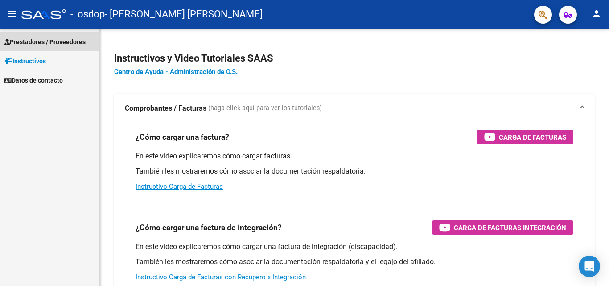
click at [58, 42] on span "Prestadores / Proveedores" at bounding box center [44, 42] width 81 height 10
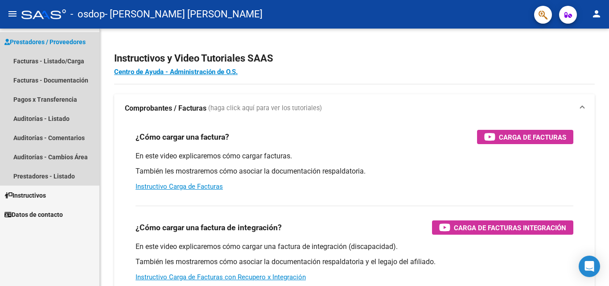
click at [58, 42] on span "Prestadores / Proveedores" at bounding box center [44, 42] width 81 height 10
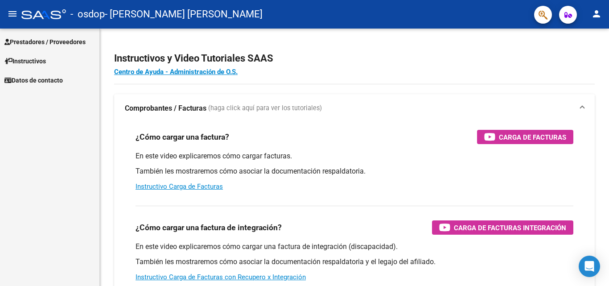
click at [58, 42] on span "Prestadores / Proveedores" at bounding box center [44, 42] width 81 height 10
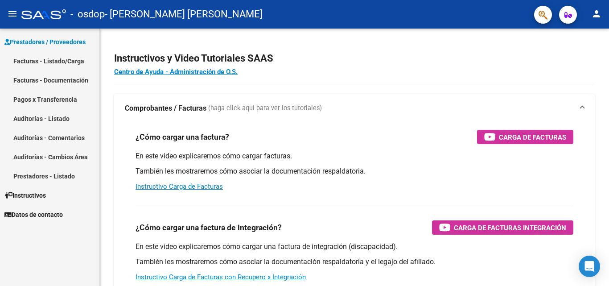
click at [53, 78] on link "Facturas - Documentación" at bounding box center [49, 79] width 99 height 19
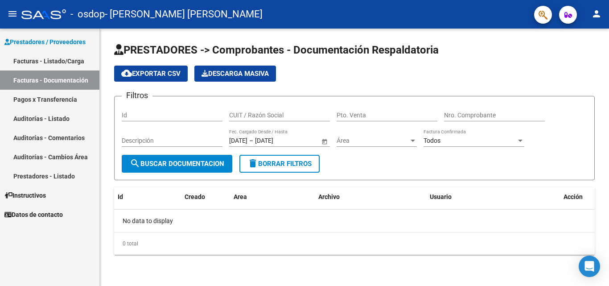
click at [72, 62] on link "Facturas - Listado/Carga" at bounding box center [49, 60] width 99 height 19
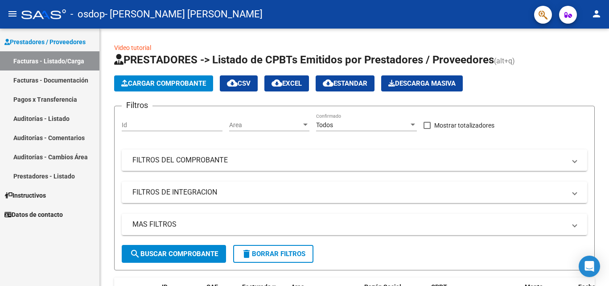
click at [64, 100] on link "Pagos x Transferencia" at bounding box center [49, 99] width 99 height 19
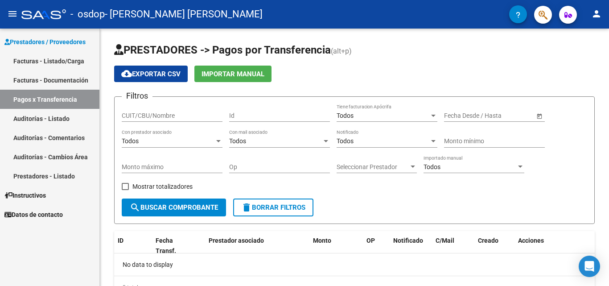
click at [54, 46] on span "Prestadores / Proveedores" at bounding box center [44, 42] width 81 height 10
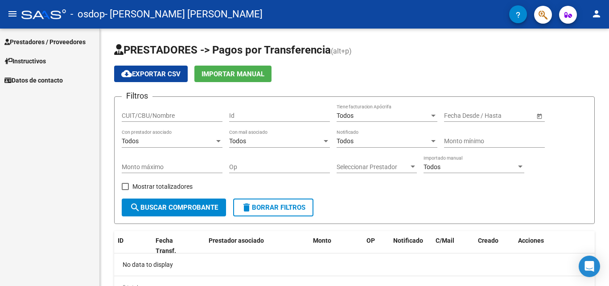
click at [12, 12] on mat-icon "menu" at bounding box center [12, 13] width 11 height 11
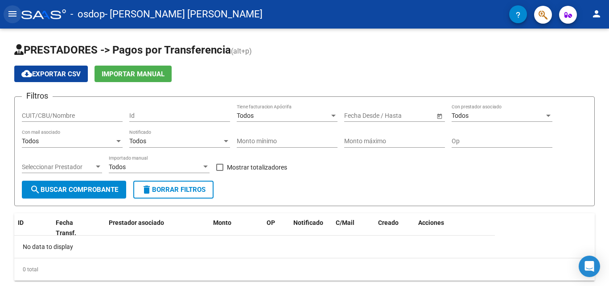
click at [12, 13] on mat-icon "menu" at bounding box center [12, 13] width 11 height 11
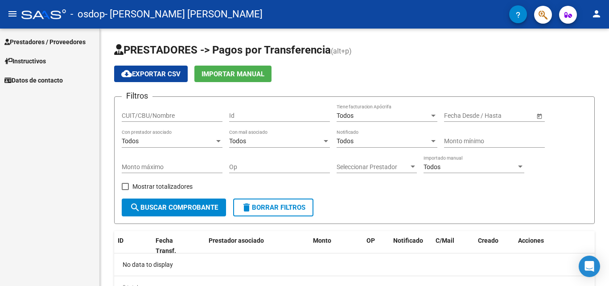
click at [12, 13] on mat-icon "menu" at bounding box center [12, 13] width 11 height 11
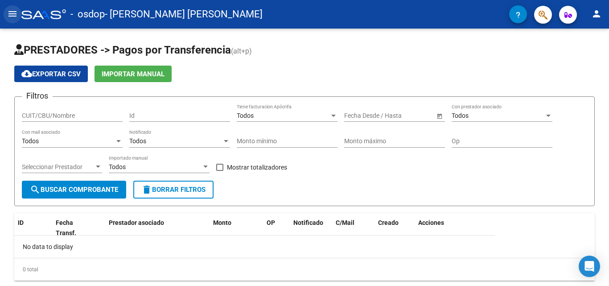
click at [12, 13] on mat-icon "menu" at bounding box center [12, 13] width 11 height 11
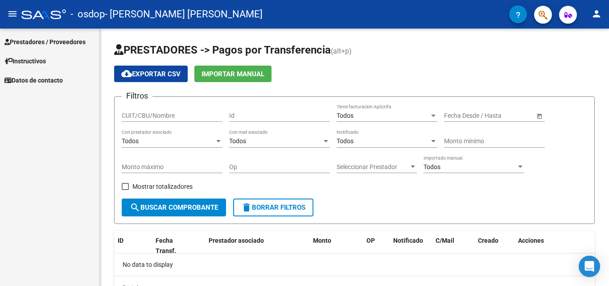
click at [59, 40] on span "Prestadores / Proveedores" at bounding box center [44, 42] width 81 height 10
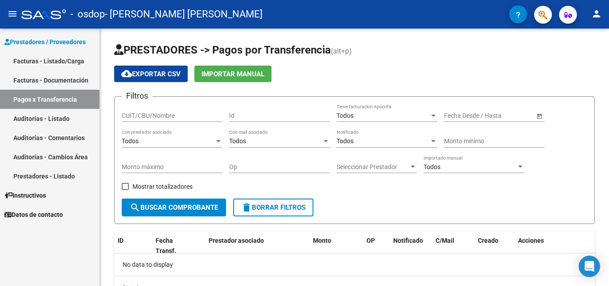
click at [66, 57] on link "Facturas - Listado/Carga" at bounding box center [49, 60] width 99 height 19
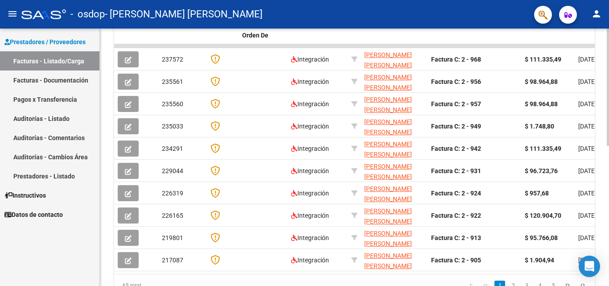
scroll to position [260, 0]
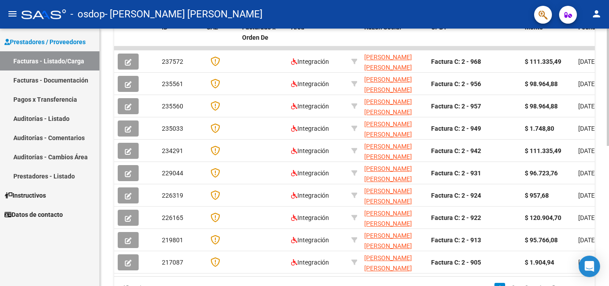
click at [595, 219] on div "Video tutorial PRESTADORES -> Listado de CPBTs Emitidos por Prestadores / Prove…" at bounding box center [356, 48] width 512 height 558
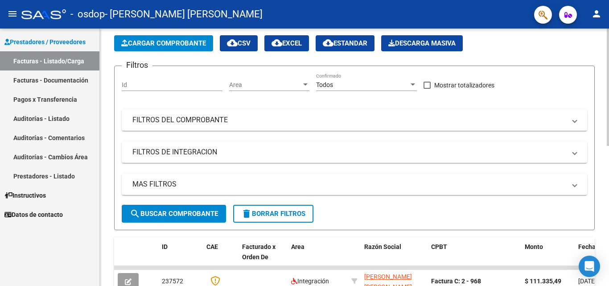
scroll to position [0, 0]
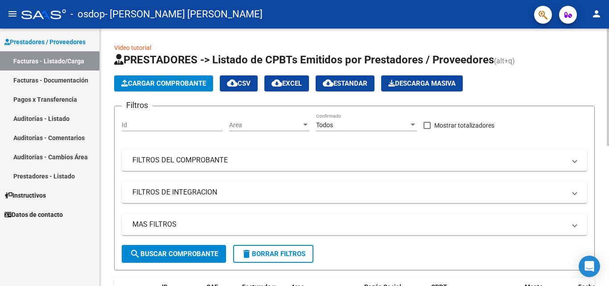
click at [609, 0] on html "menu - osdop - [PERSON_NAME] [PERSON_NAME] person Prestadores / Proveedores Fac…" at bounding box center [304, 143] width 609 height 286
click at [186, 79] on button "Cargar Comprobante" at bounding box center [163, 83] width 99 height 16
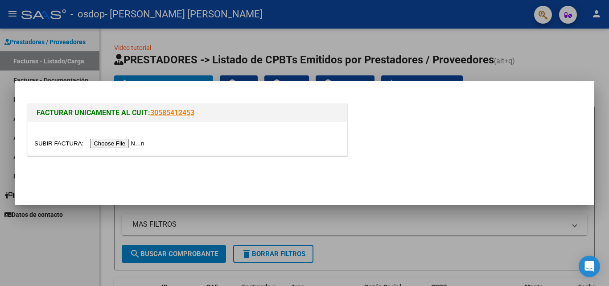
click at [140, 142] on input "file" at bounding box center [90, 143] width 113 height 9
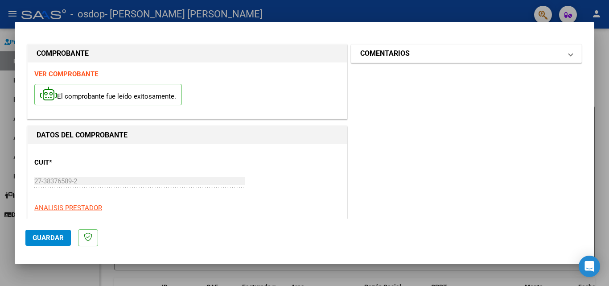
click at [571, 56] on mat-expansion-panel-header "COMENTARIOS" at bounding box center [466, 54] width 230 height 18
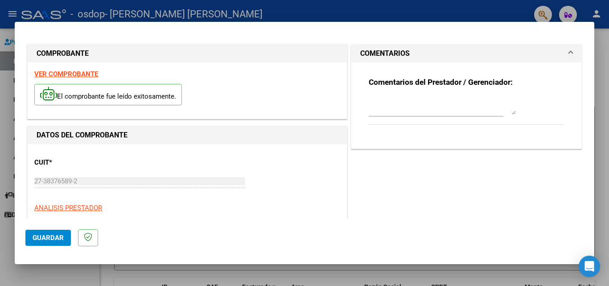
click at [571, 56] on mat-expansion-panel-header "COMENTARIOS" at bounding box center [466, 54] width 230 height 18
click at [598, 30] on div at bounding box center [304, 143] width 609 height 286
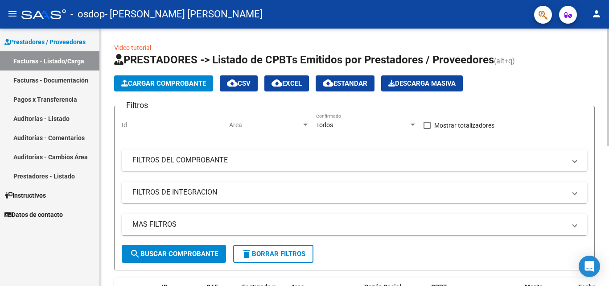
click at [390, 155] on mat-panel-title "FILTROS DEL COMPROBANTE" at bounding box center [349, 160] width 434 height 10
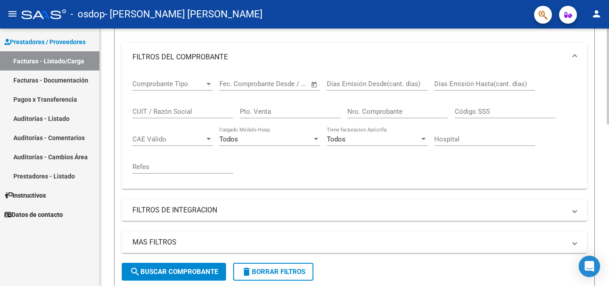
scroll to position [109, 0]
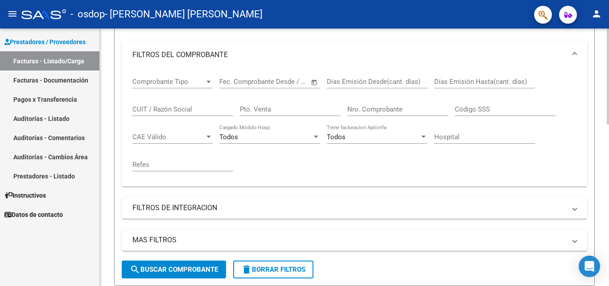
click at [609, 161] on div at bounding box center [608, 118] width 2 height 96
click at [609, 160] on div at bounding box center [608, 118] width 2 height 96
click at [455, 212] on mat-panel-title "FILTROS DE INTEGRACION" at bounding box center [349, 208] width 434 height 10
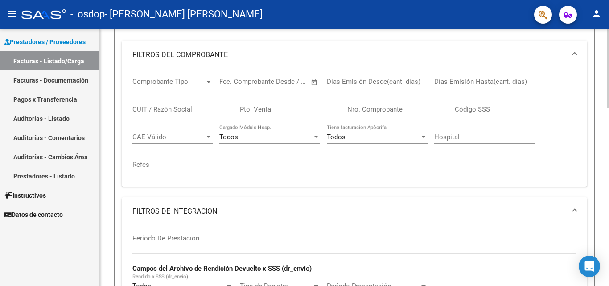
scroll to position [366, 0]
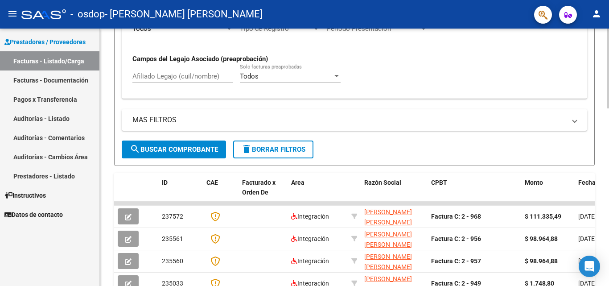
click at [609, 160] on div at bounding box center [608, 157] width 2 height 257
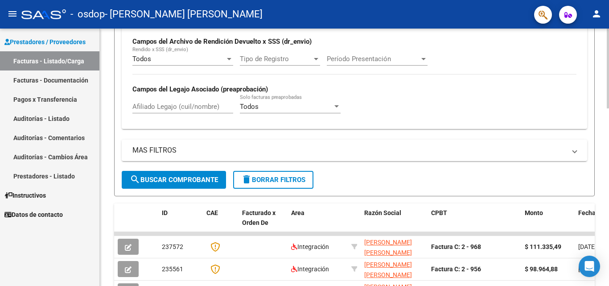
click at [608, 139] on div at bounding box center [608, 174] width 2 height 80
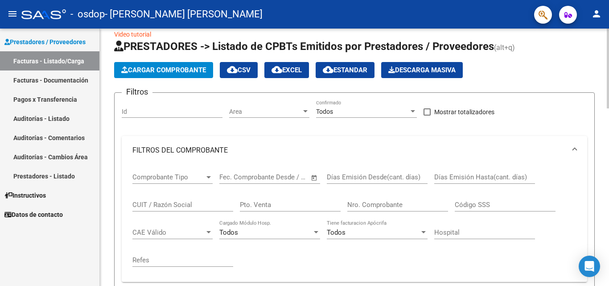
scroll to position [0, 0]
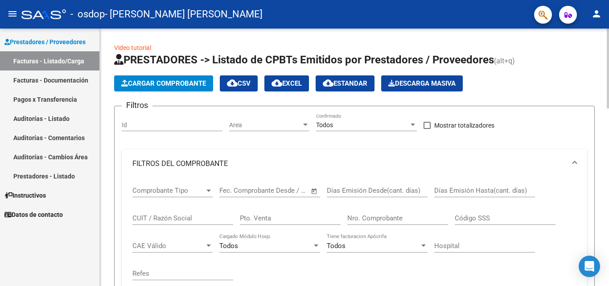
click at [140, 50] on link "Video tutorial" at bounding box center [132, 47] width 37 height 7
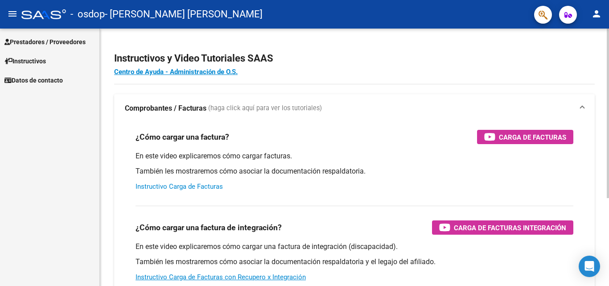
click at [206, 187] on link "Instructivo Carga de Facturas" at bounding box center [179, 186] width 87 height 8
click at [74, 42] on span "Prestadores / Proveedores" at bounding box center [44, 42] width 81 height 10
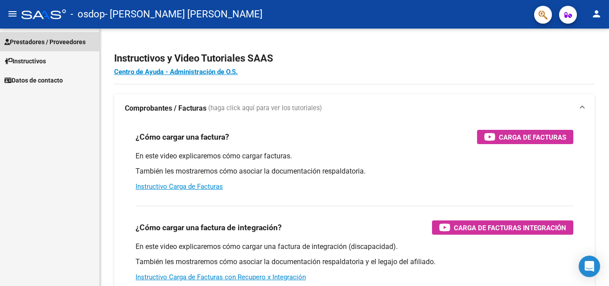
click at [75, 43] on span "Prestadores / Proveedores" at bounding box center [44, 42] width 81 height 10
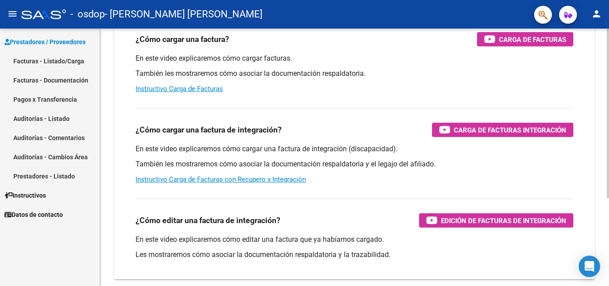
scroll to position [95, 0]
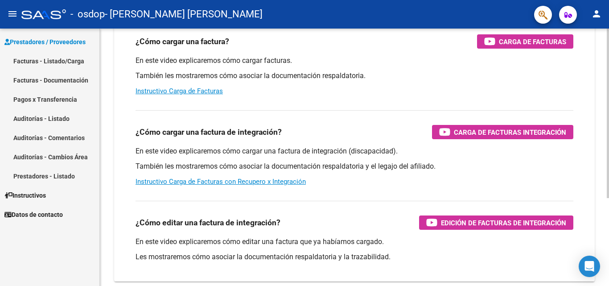
click at [607, 173] on div at bounding box center [608, 175] width 2 height 169
click at [251, 182] on link "Instructivo Carga de Facturas con Recupero x Integración" at bounding box center [221, 182] width 170 height 8
click at [60, 56] on link "Facturas - Listado/Carga" at bounding box center [49, 60] width 99 height 19
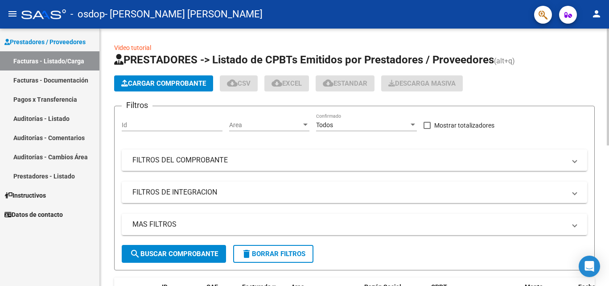
click at [609, 68] on div at bounding box center [608, 87] width 2 height 117
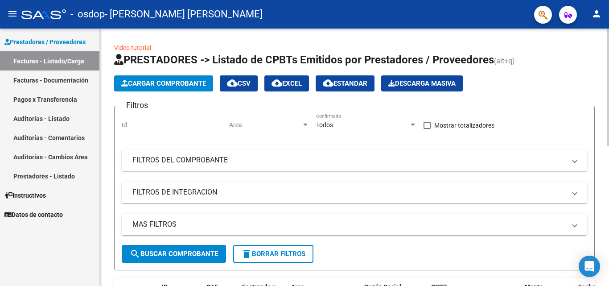
click at [151, 85] on span "Cargar Comprobante" at bounding box center [163, 83] width 85 height 8
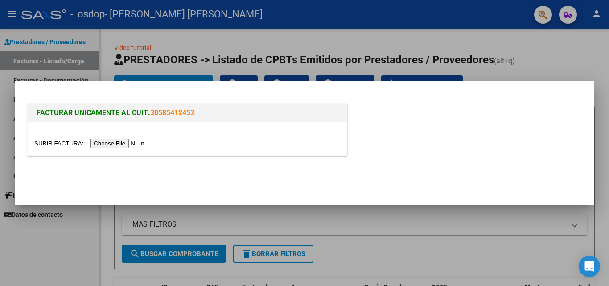
click at [128, 141] on input "file" at bounding box center [90, 143] width 113 height 9
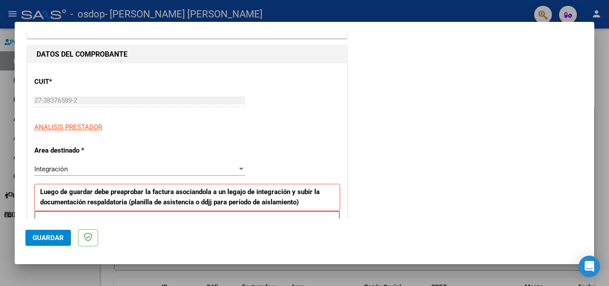
scroll to position [95, 0]
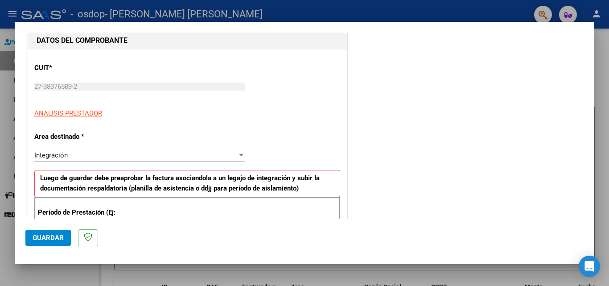
click at [223, 153] on div "Integración" at bounding box center [135, 155] width 203 height 8
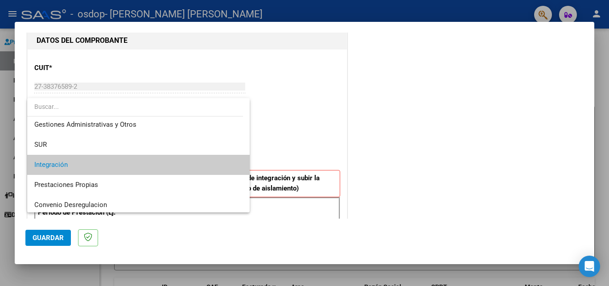
scroll to position [66, 0]
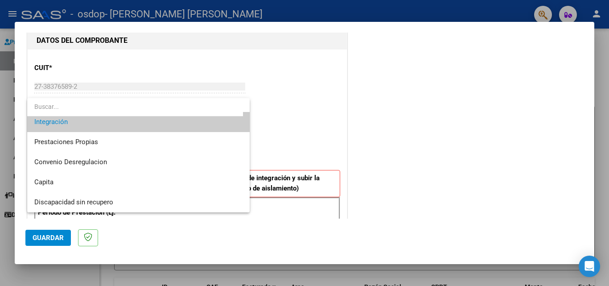
click at [316, 134] on div at bounding box center [304, 143] width 609 height 286
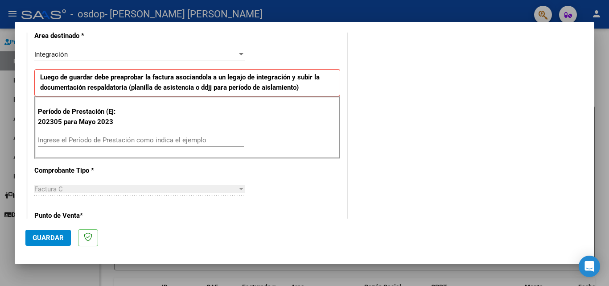
scroll to position [202, 0]
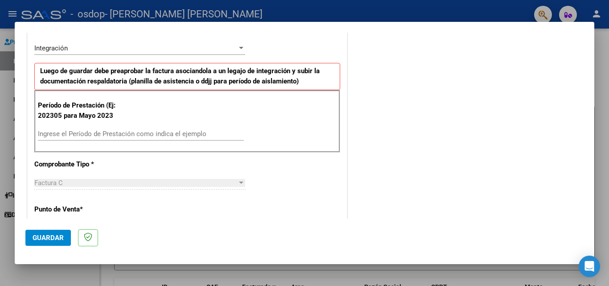
click at [214, 137] on input "Ingrese el Período de Prestación como indica el ejemplo" at bounding box center [141, 134] width 206 height 8
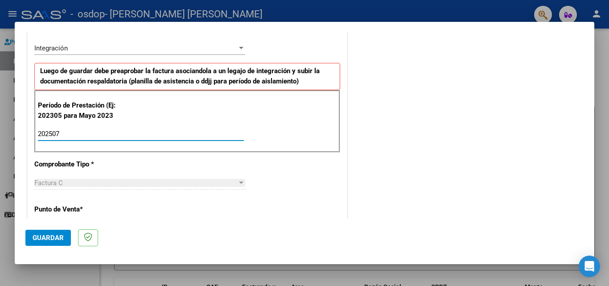
type input "202507"
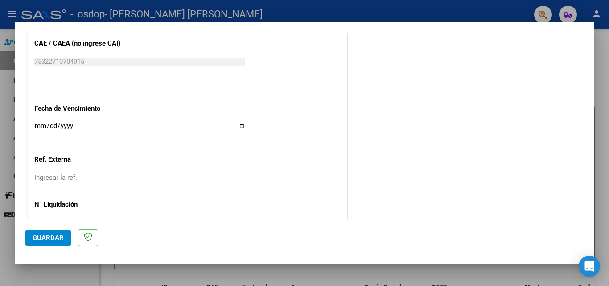
scroll to position [558, 0]
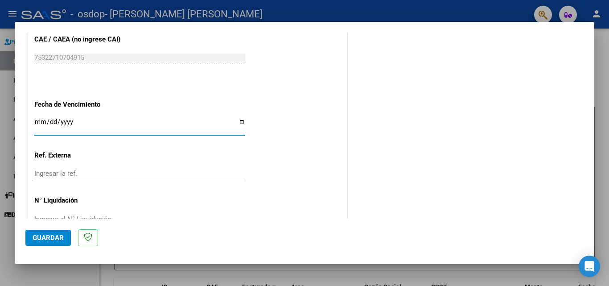
click at [240, 124] on input "Ingresar la fecha" at bounding box center [139, 125] width 211 height 14
click at [239, 123] on input "Ingresar la fecha" at bounding box center [139, 125] width 211 height 14
type input "[DATE]"
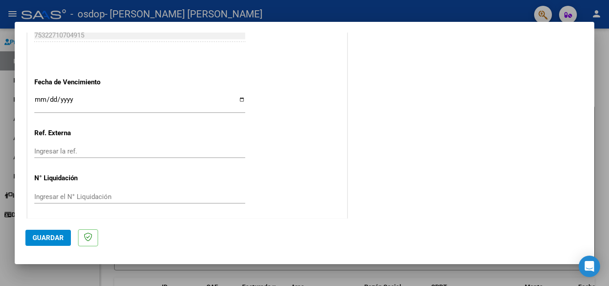
scroll to position [582, 0]
click at [37, 237] on span "Guardar" at bounding box center [48, 238] width 31 height 8
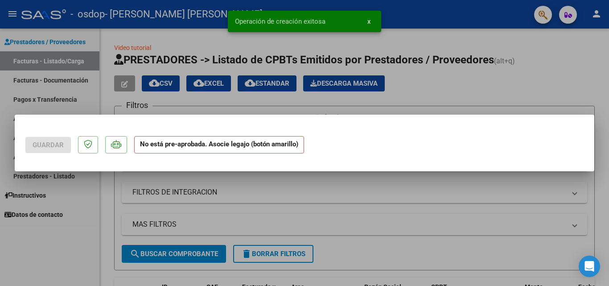
scroll to position [0, 0]
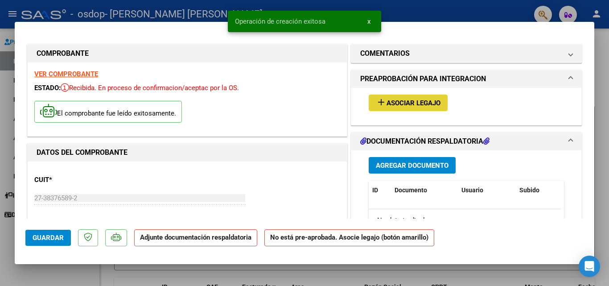
click at [409, 103] on span "Asociar Legajo" at bounding box center [414, 103] width 54 height 8
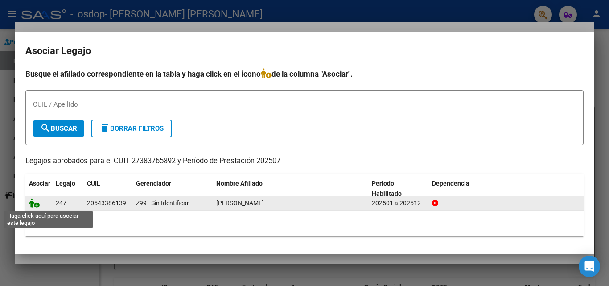
click at [36, 203] on icon at bounding box center [34, 203] width 11 height 10
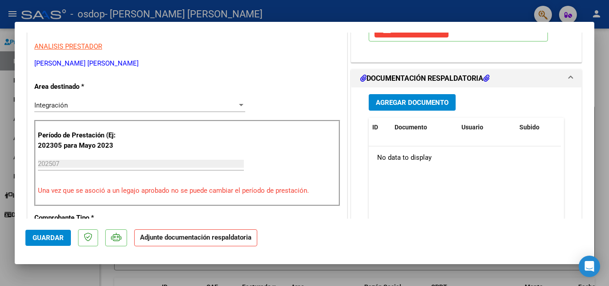
scroll to position [189, 0]
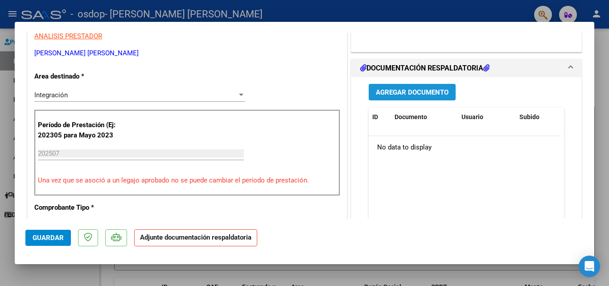
click at [425, 88] on span "Agregar Documento" at bounding box center [412, 92] width 73 height 8
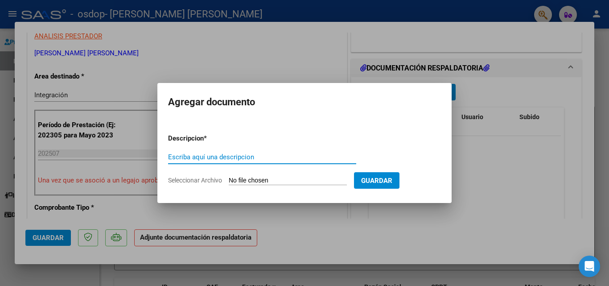
click at [292, 182] on input "Seleccionar Archivo" at bounding box center [288, 181] width 118 height 8
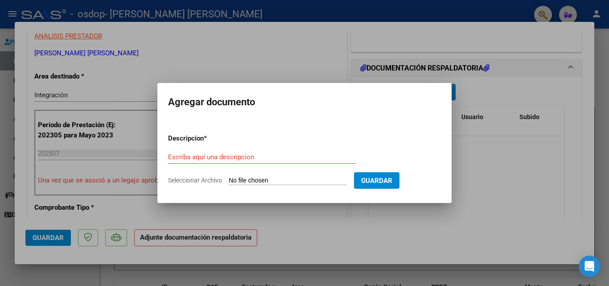
click at [332, 182] on input "Seleccionar Archivo" at bounding box center [288, 181] width 118 height 8
type input "C:\fakepath\[PERSON_NAME] planilla [DATE].pdf"
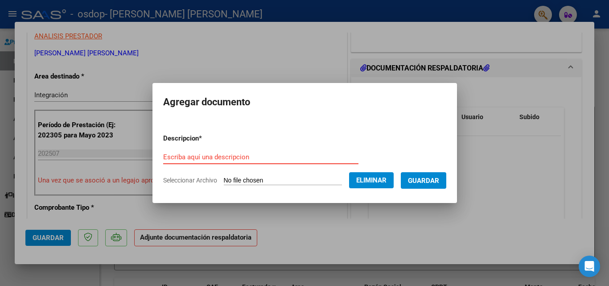
click at [320, 159] on input "Escriba aquí una descripcion" at bounding box center [260, 157] width 195 height 8
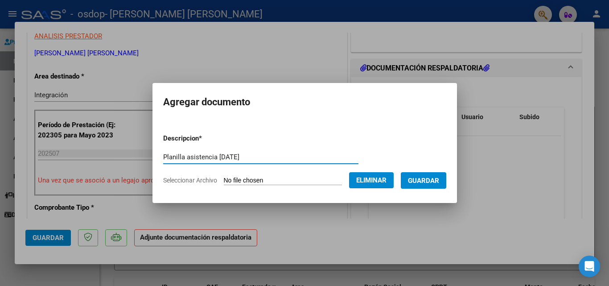
type input "Planilla asistencia [DATE]"
click at [421, 177] on span "Guardar" at bounding box center [423, 181] width 31 height 8
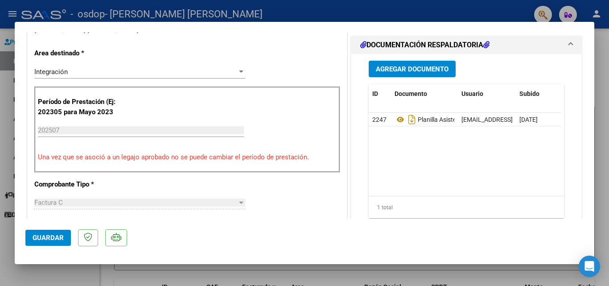
scroll to position [216, 0]
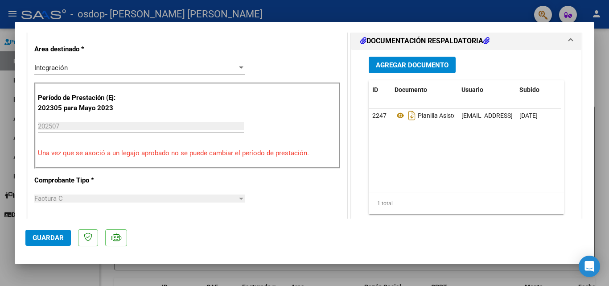
drag, startPoint x: 585, startPoint y: 116, endPoint x: 585, endPoint y: 123, distance: 6.7
click at [585, 123] on mat-dialog-content "COMPROBANTE VER COMPROBANTE ESTADO: Recibida. En proceso de confirmacion/acepta…" at bounding box center [305, 126] width 580 height 186
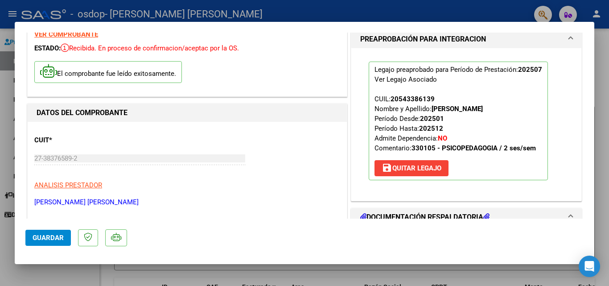
scroll to position [0, 0]
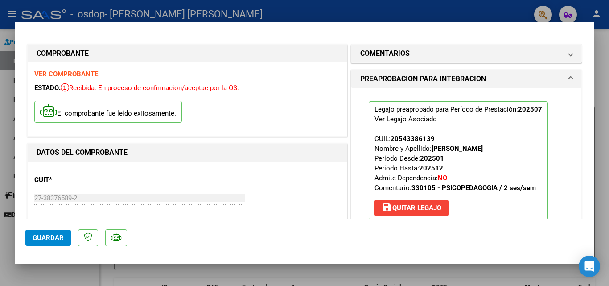
click at [38, 238] on span "Guardar" at bounding box center [48, 238] width 31 height 8
click at [308, 9] on div at bounding box center [304, 143] width 609 height 286
type input "$ 0,00"
